Goal: Check status: Check status

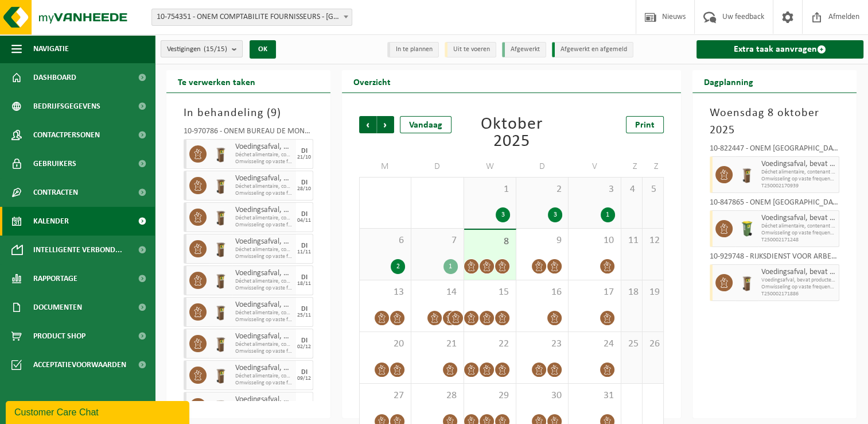
click at [226, 55] on span "Vestigingen (15/15)" at bounding box center [197, 49] width 60 height 17
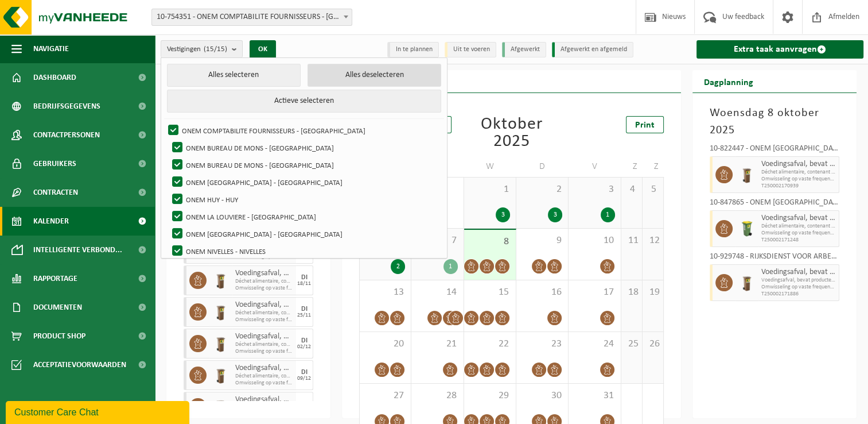
click at [309, 68] on button "Alles deselecteren" at bounding box center [375, 75] width 134 height 23
checkbox input "false"
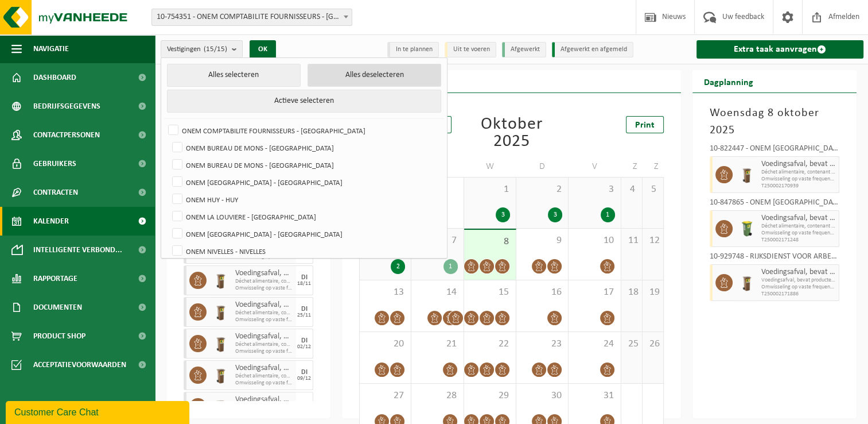
checkbox input "false"
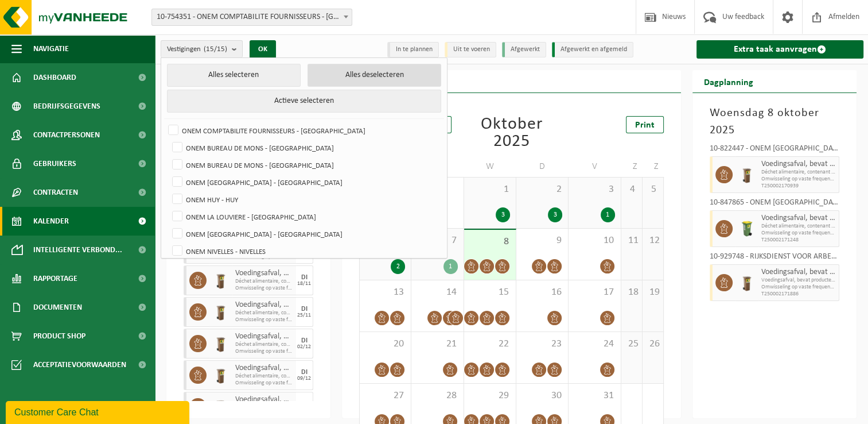
checkbox input "false"
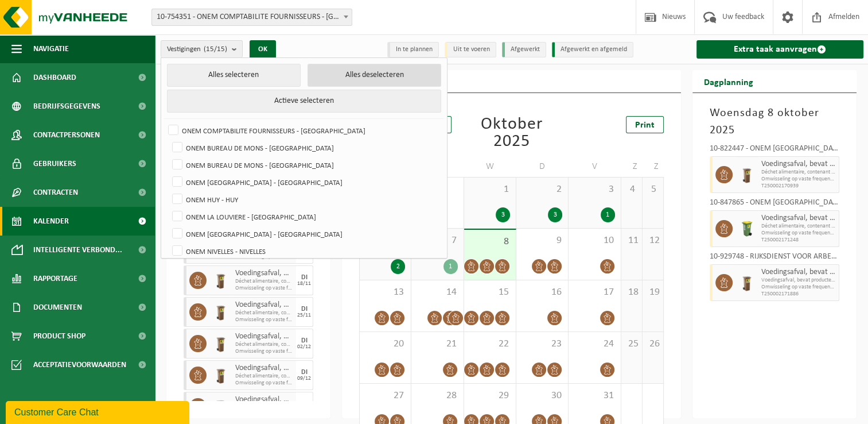
checkbox input "false"
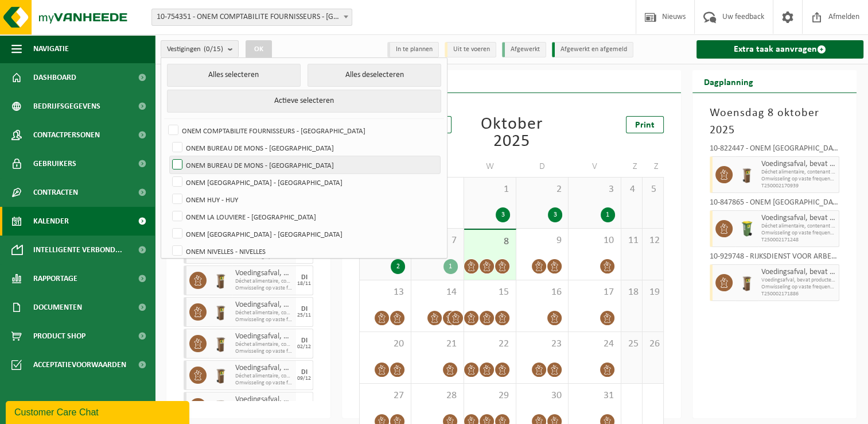
click at [235, 156] on label "ONEM BUREAU DE MONS - [GEOGRAPHIC_DATA]" at bounding box center [305, 164] width 270 height 17
click at [168, 156] on input "ONEM BUREAU DE MONS - [GEOGRAPHIC_DATA]" at bounding box center [168, 156] width 1 height 1
checkbox input "true"
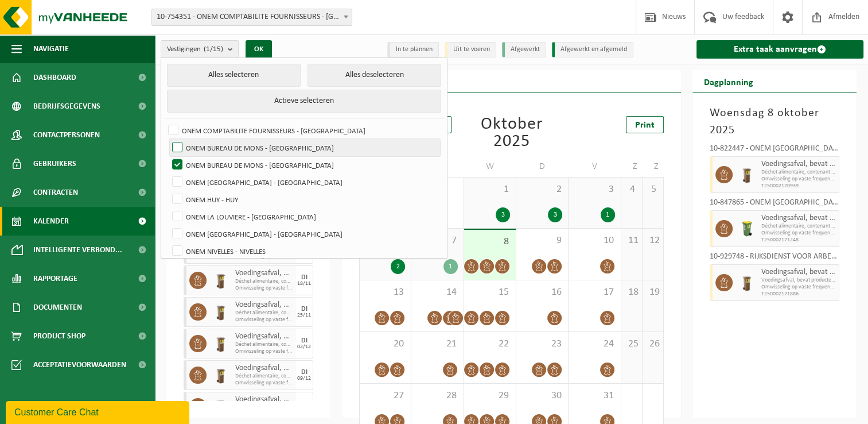
click at [228, 148] on label "ONEM BUREAU DE MONS - [GEOGRAPHIC_DATA]" at bounding box center [305, 147] width 270 height 17
click at [168, 139] on input "ONEM BUREAU DE MONS - [GEOGRAPHIC_DATA]" at bounding box center [168, 138] width 1 height 1
checkbox input "true"
click at [267, 48] on button "OK" at bounding box center [259, 49] width 26 height 18
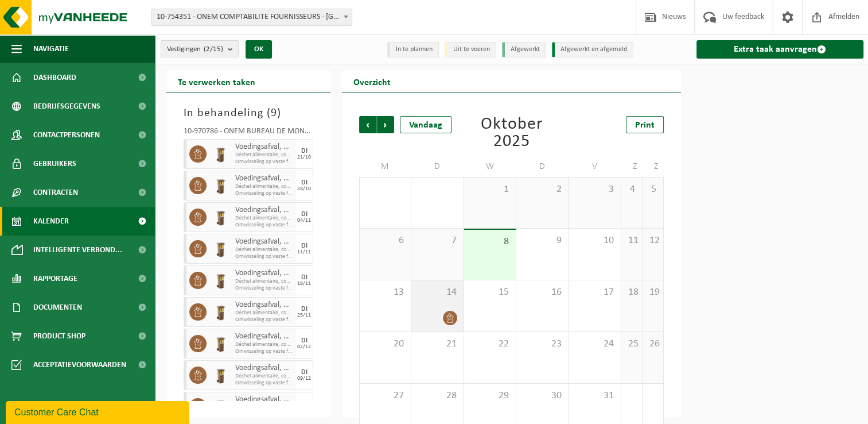
click at [447, 300] on div "14" at bounding box center [438, 305] width 52 height 51
